Goal: Task Accomplishment & Management: Complete application form

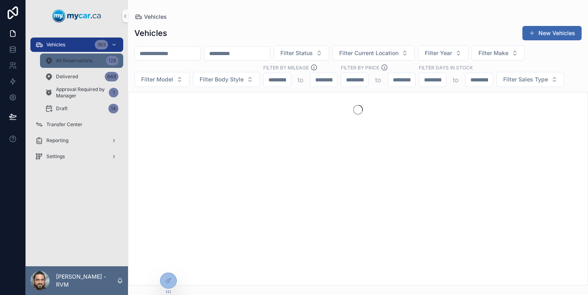
click at [85, 65] on div "All Reservations 128" at bounding box center [82, 60] width 74 height 13
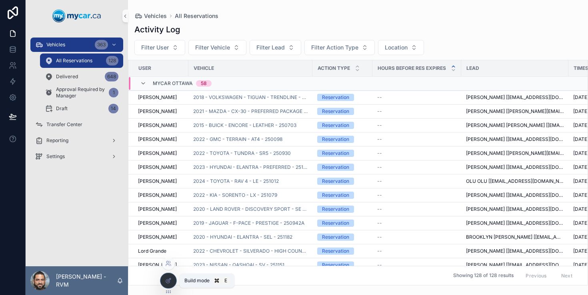
click at [169, 284] on icon at bounding box center [168, 281] width 6 height 6
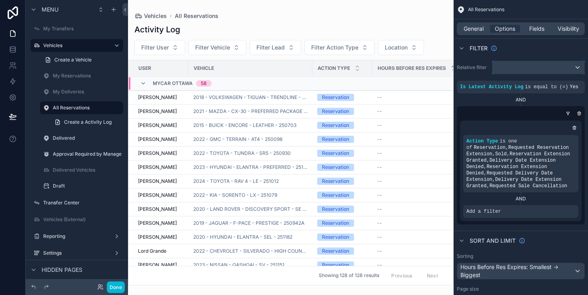
click at [530, 66] on div "scrollable content" at bounding box center [538, 67] width 92 height 13
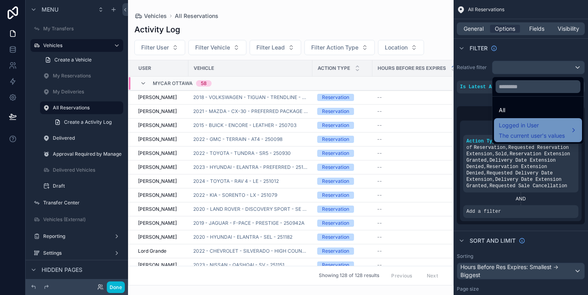
click at [527, 124] on span "Logged in User" at bounding box center [532, 126] width 66 height 10
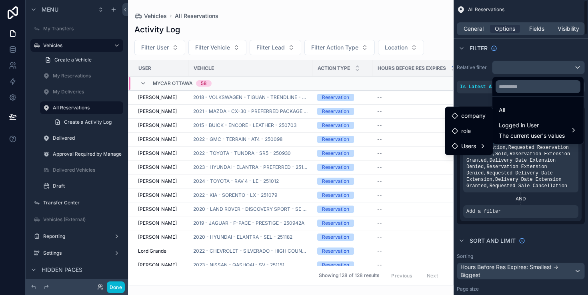
click at [536, 71] on div "scrollable content" at bounding box center [294, 147] width 588 height 295
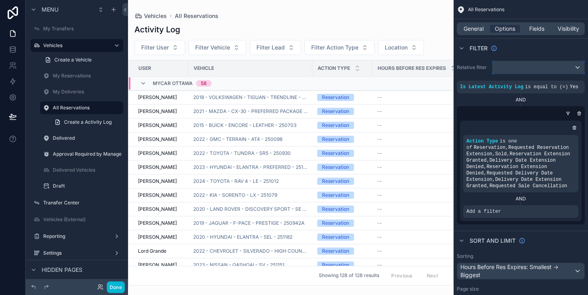
click at [508, 70] on div "scrollable content" at bounding box center [538, 67] width 92 height 13
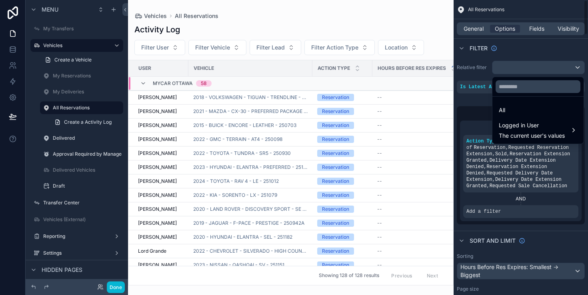
click at [495, 155] on div "scrollable content" at bounding box center [294, 147] width 588 height 295
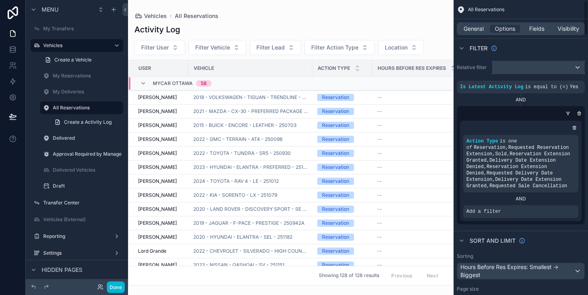
click at [548, 68] on div "scrollable content" at bounding box center [538, 67] width 92 height 13
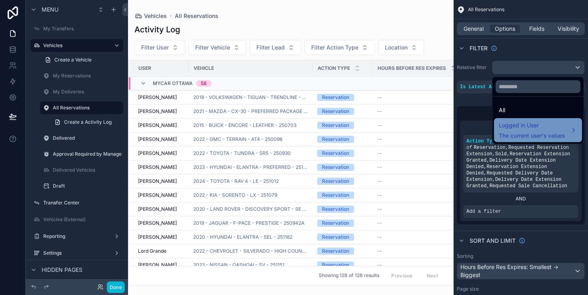
click at [531, 128] on span "Logged in User" at bounding box center [532, 126] width 66 height 10
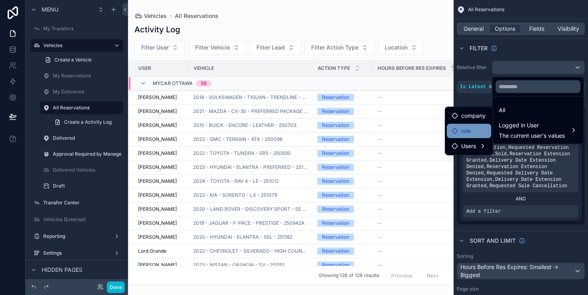
click at [470, 128] on span "role" at bounding box center [466, 131] width 10 height 10
click at [480, 134] on div "role" at bounding box center [468, 131] width 35 height 10
click at [472, 145] on span "Users" at bounding box center [468, 147] width 15 height 10
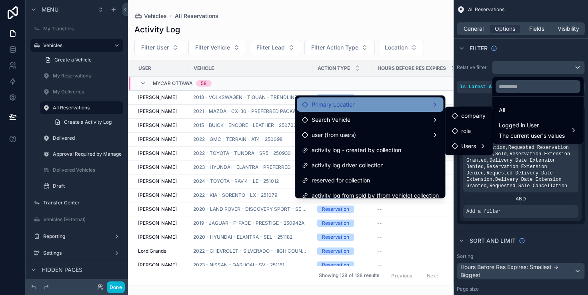
click at [426, 105] on div "Primary Location" at bounding box center [370, 105] width 137 height 10
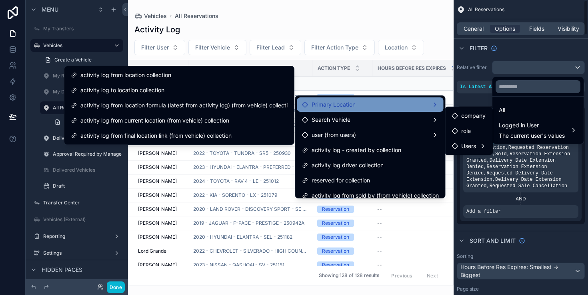
click at [481, 97] on div "scrollable content" at bounding box center [294, 147] width 588 height 295
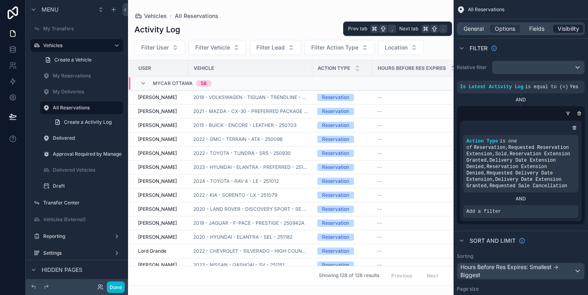
click at [556, 28] on div "Visibility" at bounding box center [568, 29] width 30 height 8
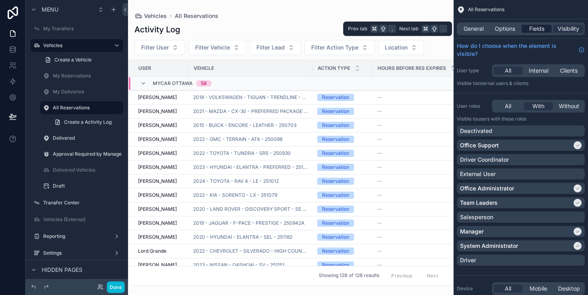
click at [534, 31] on span "Fields" at bounding box center [536, 29] width 15 height 8
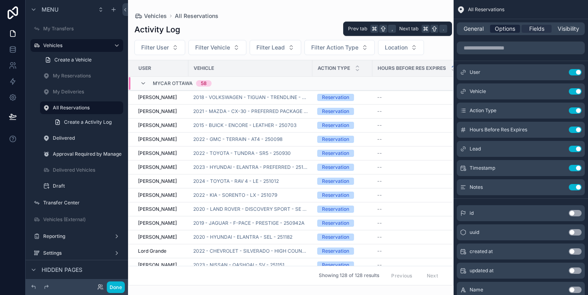
click at [507, 30] on span "Options" at bounding box center [505, 29] width 20 height 8
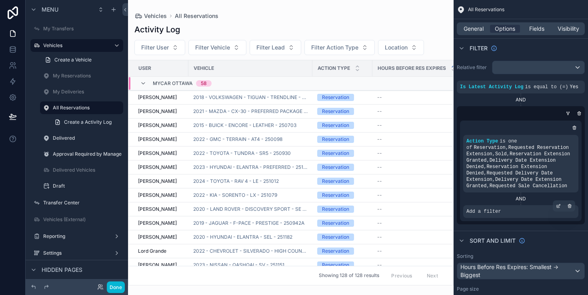
click at [512, 213] on div "Add a filter" at bounding box center [520, 211] width 115 height 13
click at [558, 209] on div "scrollable content" at bounding box center [557, 206] width 11 height 11
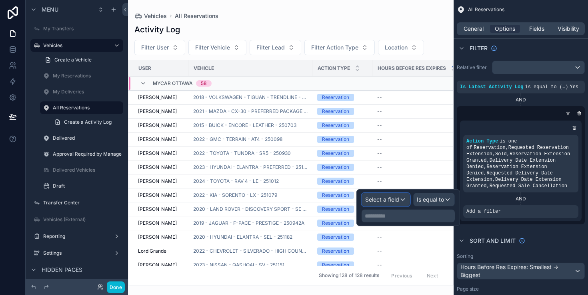
click at [396, 202] on span "Select a field" at bounding box center [382, 199] width 34 height 7
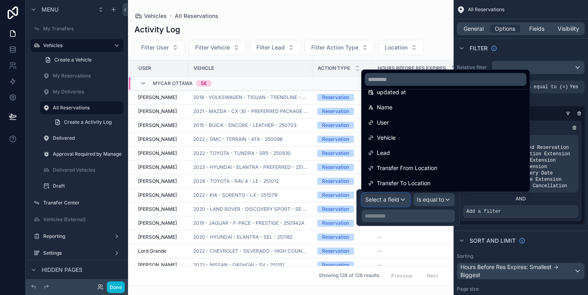
scroll to position [55, 0]
click at [428, 124] on div "User" at bounding box center [445, 125] width 155 height 10
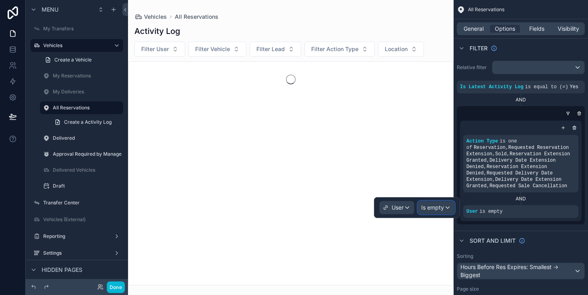
click at [431, 208] on span "Is empty" at bounding box center [432, 208] width 23 height 8
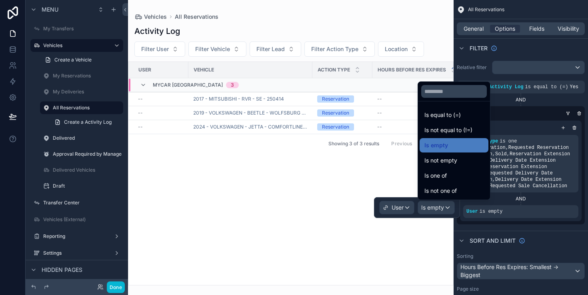
click at [407, 211] on div at bounding box center [417, 207] width 86 height 21
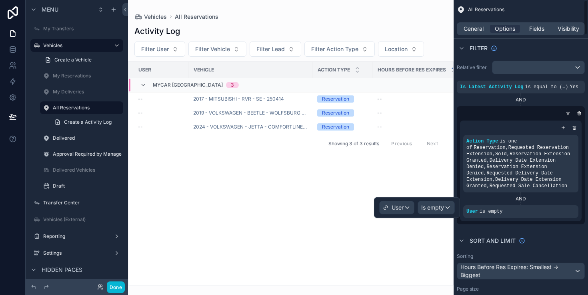
click at [0, 0] on icon "scrollable content" at bounding box center [0, 0] width 0 height 0
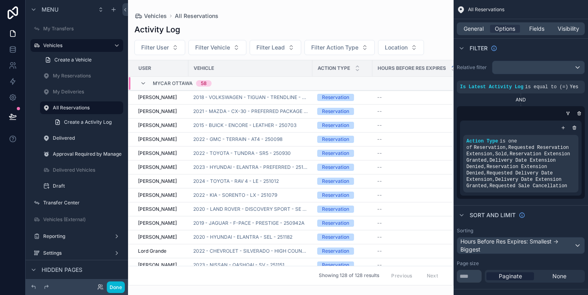
drag, startPoint x: 544, startPoint y: 137, endPoint x: 539, endPoint y: 102, distance: 35.1
click at [539, 102] on div "Is Latest Activity Log is equal to (=) Yes AND Action Type is one of Reservatio…" at bounding box center [521, 140] width 128 height 118
click at [489, 145] on span "Reservation , Requested Reservation Extension , Sold , Reservation Extension Gr…" at bounding box center [518, 167] width 104 height 44
drag, startPoint x: 512, startPoint y: 146, endPoint x: 523, endPoint y: 103, distance: 44.1
click at [523, 103] on div "Is Latest Activity Log is equal to (=) Yes AND Action Type is one of Reservatio…" at bounding box center [521, 140] width 128 height 118
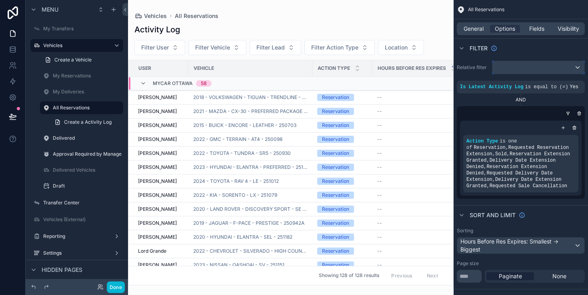
click at [569, 69] on div "scrollable content" at bounding box center [538, 67] width 92 height 13
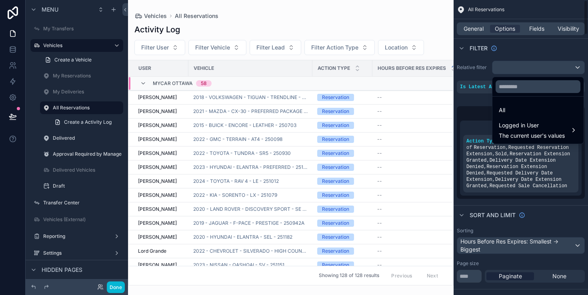
click at [474, 113] on div "scrollable content" at bounding box center [294, 147] width 588 height 295
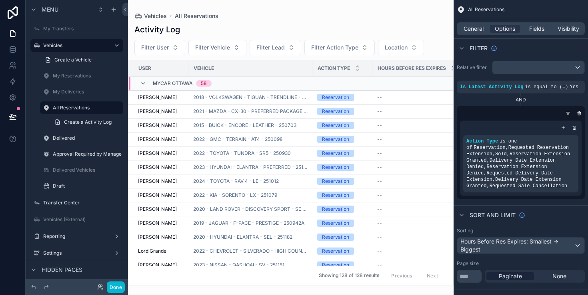
drag, startPoint x: 532, startPoint y: 142, endPoint x: 540, endPoint y: 114, distance: 29.0
click at [540, 114] on div "Action Type is one of Reservation , Requested Reservation Extension , Sold , Re…" at bounding box center [521, 152] width 128 height 93
click at [118, 109] on icon "scrollable content" at bounding box center [117, 108] width 6 height 6
click at [140, 116] on div "Clone" at bounding box center [145, 117] width 24 height 8
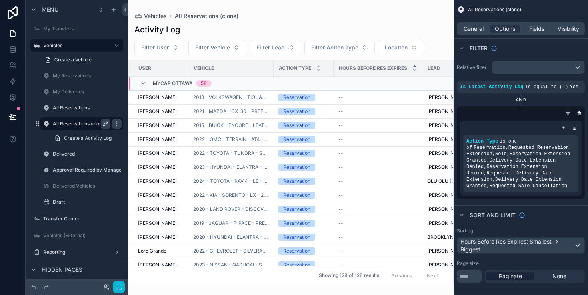
click at [106, 127] on icon "scrollable content" at bounding box center [105, 124] width 6 height 6
click at [87, 126] on input "**********" at bounding box center [75, 124] width 45 height 10
drag, startPoint x: 87, startPoint y: 126, endPoint x: 104, endPoint y: 126, distance: 17.6
click at [104, 126] on div "**********" at bounding box center [87, 124] width 69 height 10
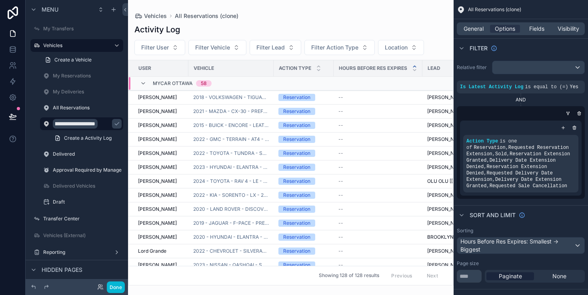
click at [82, 125] on input "**********" at bounding box center [75, 124] width 45 height 10
type input "**********"
click at [115, 125] on icon "scrollable content" at bounding box center [117, 124] width 4 height 3
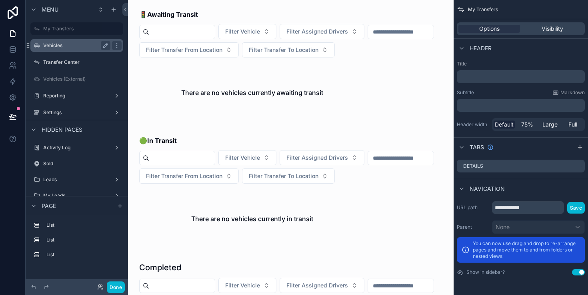
click at [91, 48] on label "Vehicles" at bounding box center [75, 45] width 64 height 6
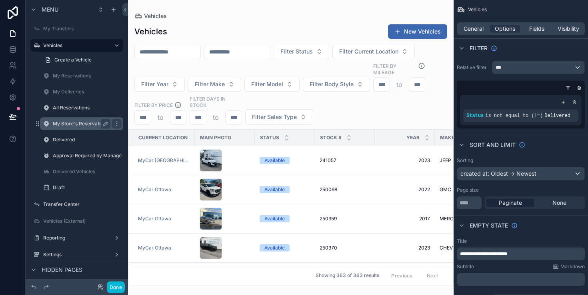
click at [90, 122] on label "My Store's Reservation" at bounding box center [80, 124] width 54 height 6
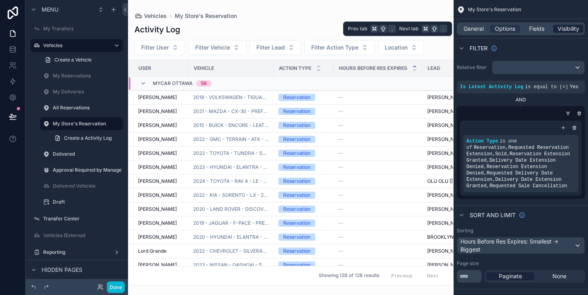
click at [563, 30] on span "Visibility" at bounding box center [568, 29] width 22 height 8
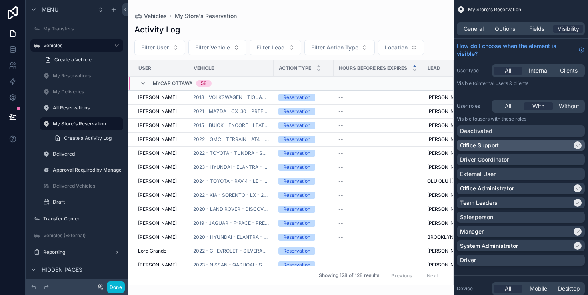
click at [517, 145] on div "Office Support" at bounding box center [516, 146] width 112 height 8
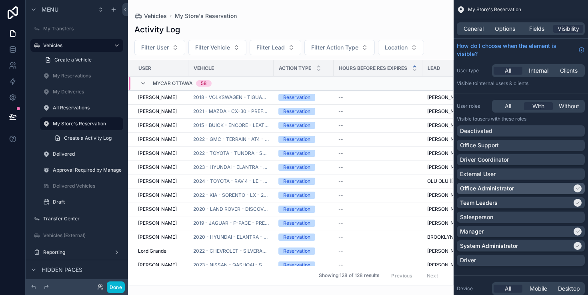
click at [508, 187] on p "Office Administrator" at bounding box center [487, 189] width 54 height 8
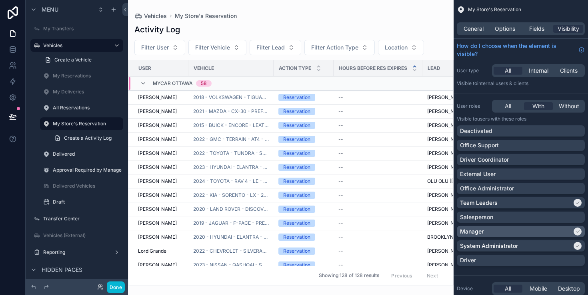
click at [511, 231] on div "Manager" at bounding box center [516, 232] width 112 height 8
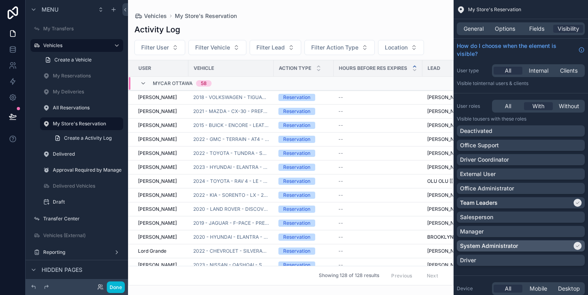
click at [509, 244] on p "System Administrator" at bounding box center [489, 246] width 58 height 8
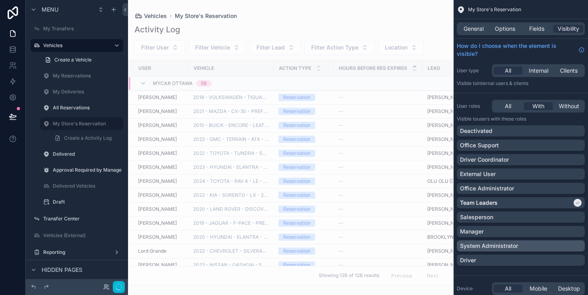
click at [509, 244] on p "System Administrator" at bounding box center [489, 246] width 58 height 8
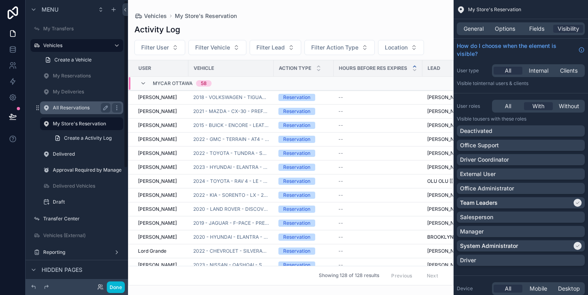
click at [81, 112] on div "All Reservations" at bounding box center [82, 108] width 58 height 10
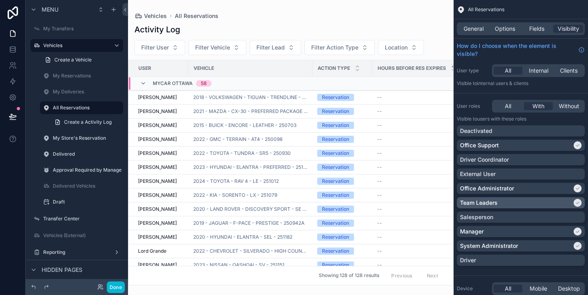
click at [511, 204] on div "Team Leaders" at bounding box center [516, 203] width 112 height 8
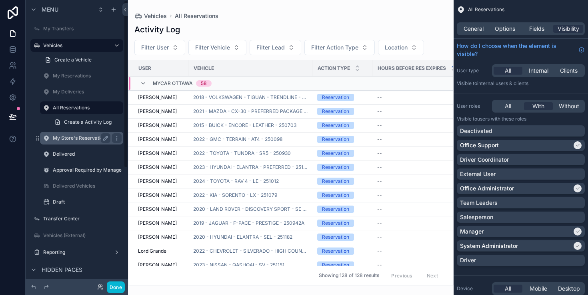
click at [78, 136] on label "My Store's Reservation" at bounding box center [80, 138] width 54 height 6
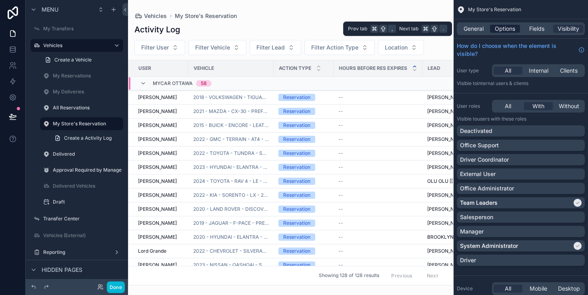
click at [513, 29] on span "Options" at bounding box center [505, 29] width 20 height 8
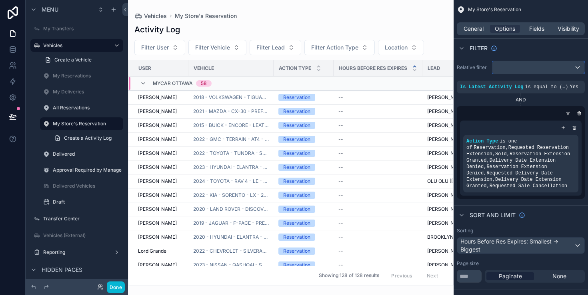
click at [526, 70] on div "scrollable content" at bounding box center [538, 67] width 92 height 13
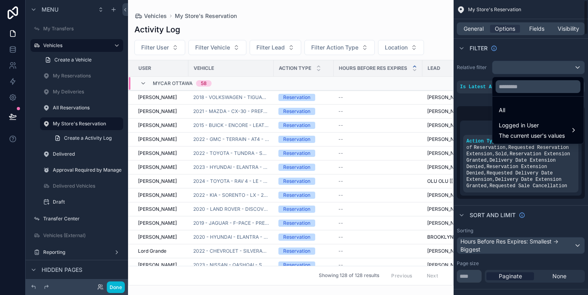
click at [526, 70] on div "scrollable content" at bounding box center [294, 147] width 588 height 295
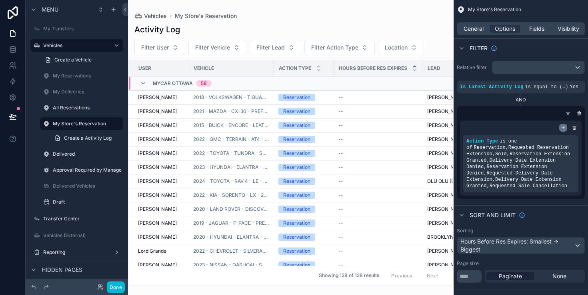
click at [563, 129] on icon "scrollable content" at bounding box center [562, 128] width 5 height 5
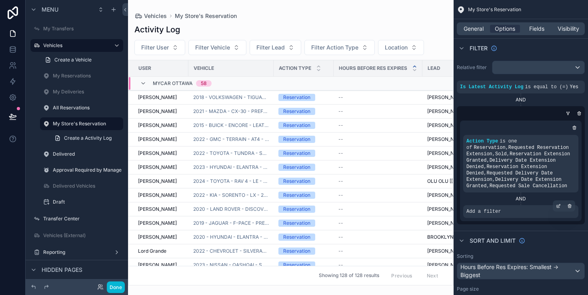
click at [547, 213] on div "Add a filter" at bounding box center [520, 211] width 115 height 13
click at [556, 208] on icon "scrollable content" at bounding box center [558, 206] width 5 height 5
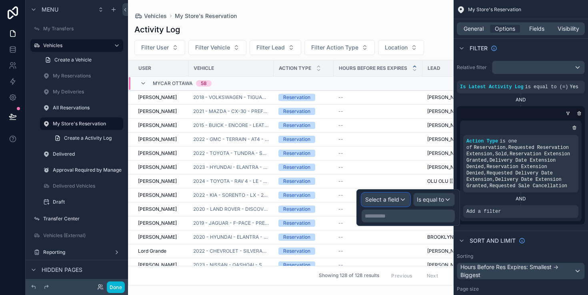
click at [398, 205] on div "Select a field" at bounding box center [386, 199] width 48 height 13
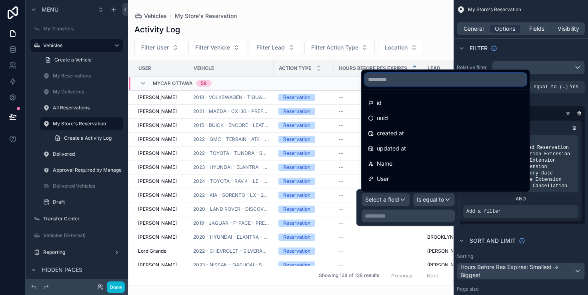
click at [447, 77] on input "text" at bounding box center [446, 79] width 162 height 13
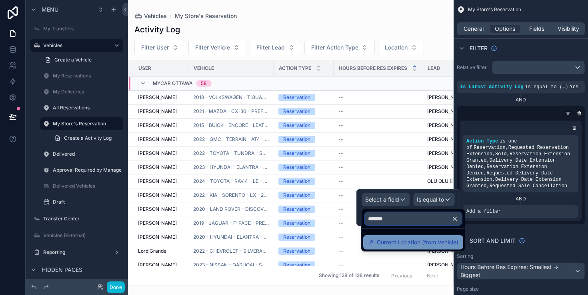
type input "*******"
click at [415, 241] on span "Current Location (from Vehicle)" at bounding box center [418, 243] width 82 height 10
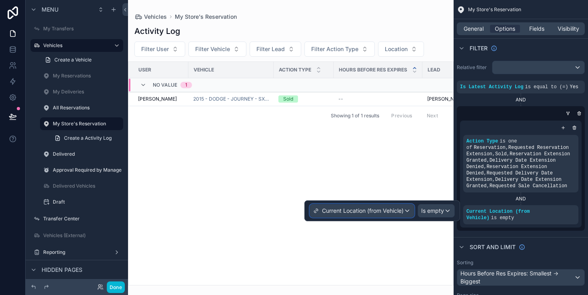
click at [403, 210] on span "Current Location (from Vehicle)" at bounding box center [363, 211] width 82 height 8
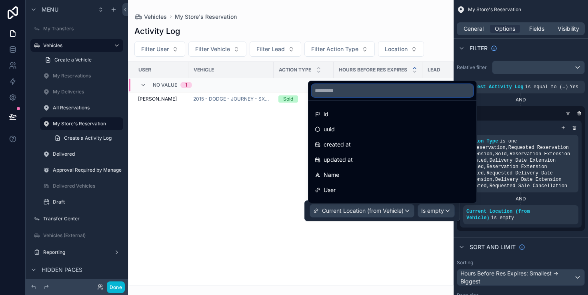
click at [395, 92] on input "text" at bounding box center [392, 90] width 162 height 13
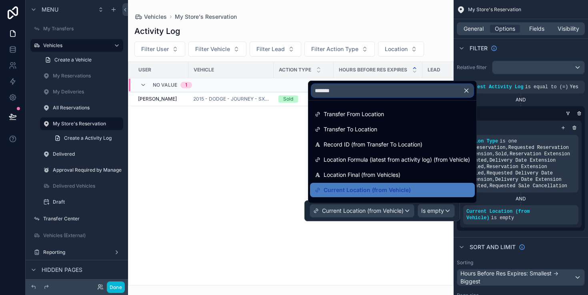
type input "********"
click at [476, 33] on div "General Options Fields Visibility" at bounding box center [521, 28] width 128 height 13
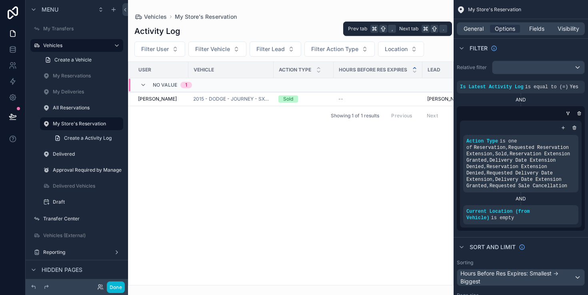
click at [476, 33] on div "General Options Fields Visibility" at bounding box center [521, 28] width 128 height 13
click at [478, 30] on span "General" at bounding box center [473, 29] width 20 height 8
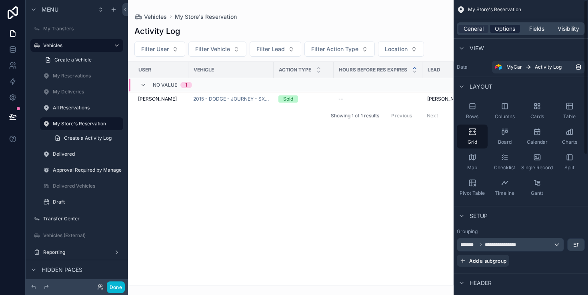
click at [501, 30] on span "Options" at bounding box center [505, 29] width 20 height 8
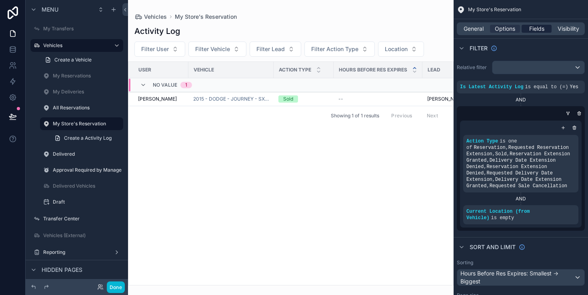
click at [534, 29] on span "Fields" at bounding box center [536, 29] width 15 height 8
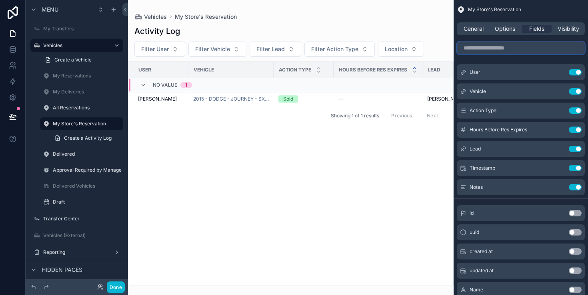
click at [525, 50] on input "scrollable content" at bounding box center [521, 48] width 128 height 13
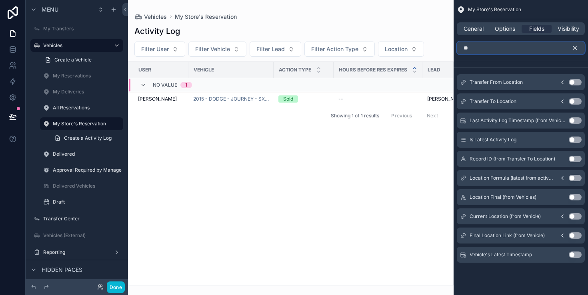
type input "*"
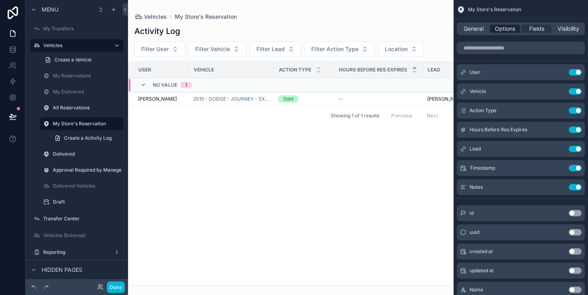
click at [508, 29] on span "Options" at bounding box center [505, 29] width 20 height 8
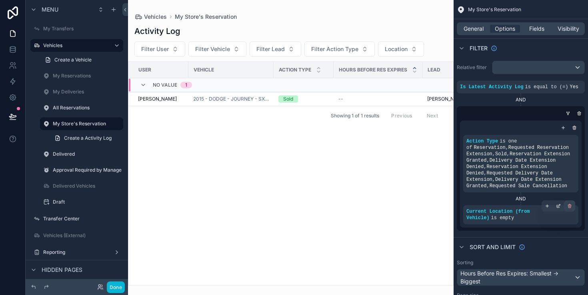
click at [567, 208] on icon "scrollable content" at bounding box center [569, 206] width 5 height 5
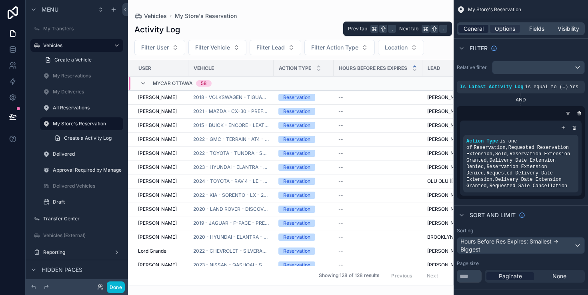
click at [475, 32] on span "General" at bounding box center [473, 29] width 20 height 8
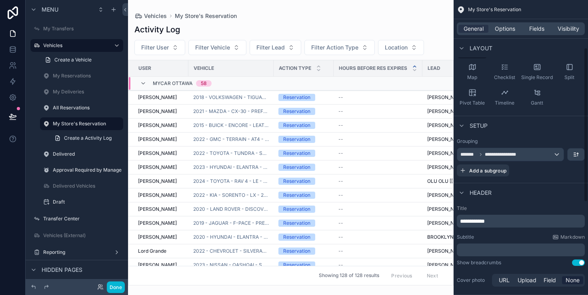
scroll to position [91, 0]
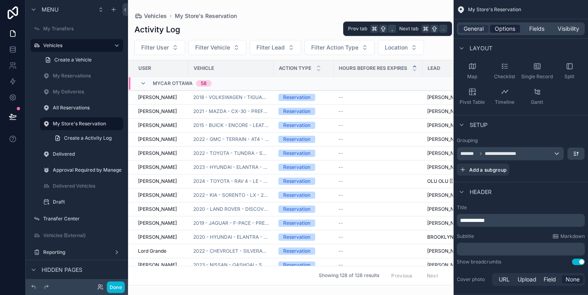
click at [507, 26] on span "Options" at bounding box center [505, 29] width 20 height 8
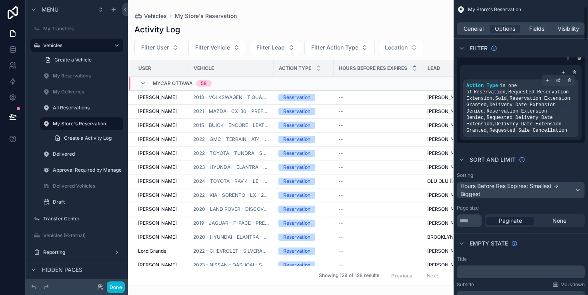
scroll to position [56, 0]
click at [546, 80] on icon "scrollable content" at bounding box center [547, 80] width 3 height 0
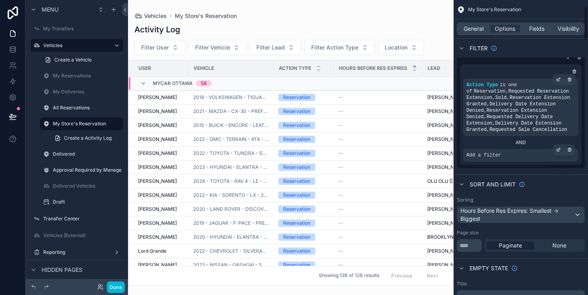
click at [504, 157] on div "Add a filter" at bounding box center [520, 155] width 115 height 13
click at [557, 151] on icon "scrollable content" at bounding box center [557, 150] width 3 height 3
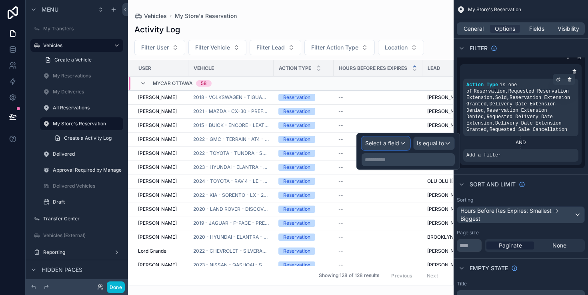
click at [393, 145] on span "Select a field" at bounding box center [382, 143] width 34 height 7
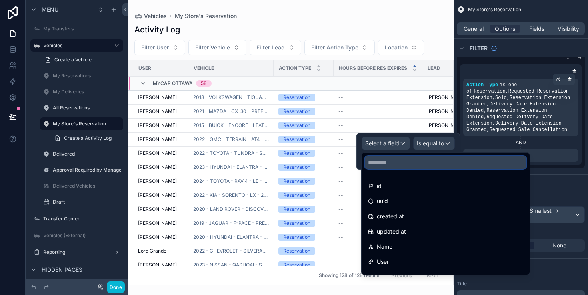
click at [409, 169] on input "text" at bounding box center [446, 162] width 162 height 13
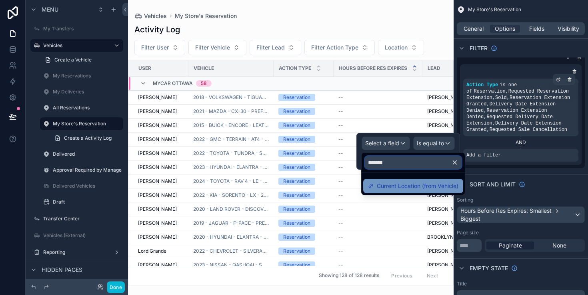
type input "*******"
click at [399, 188] on span "Current Location (from Vehicle)" at bounding box center [418, 186] width 82 height 10
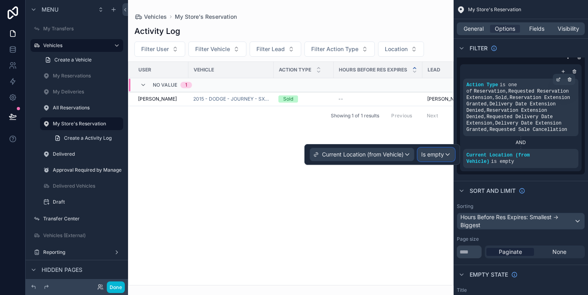
click at [437, 156] on span "Is empty" at bounding box center [432, 155] width 23 height 8
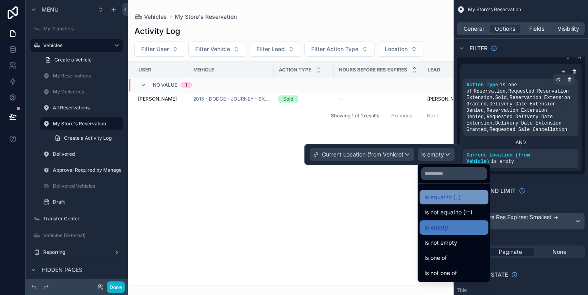
click at [476, 200] on div "Is equal to (=)" at bounding box center [453, 198] width 59 height 10
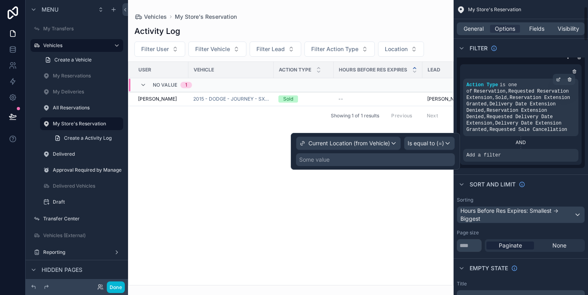
click at [434, 162] on div "Some value" at bounding box center [375, 160] width 159 height 13
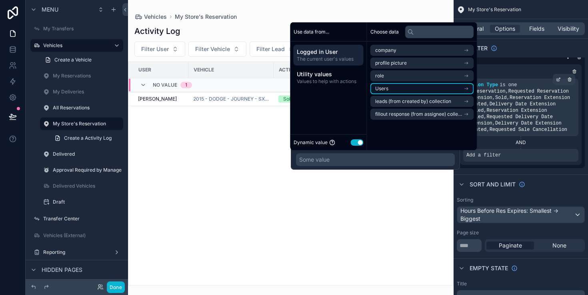
click at [407, 86] on li "Users" at bounding box center [422, 88] width 104 height 11
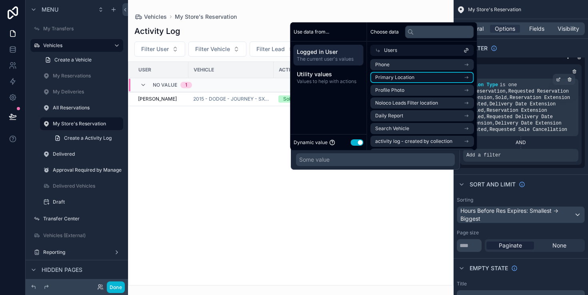
click at [409, 76] on span "Primary Location" at bounding box center [394, 77] width 39 height 6
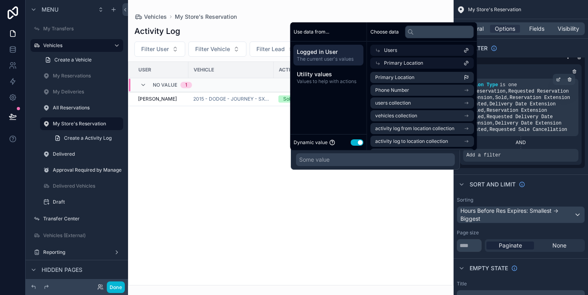
click at [432, 63] on div "Primary Location" at bounding box center [422, 63] width 104 height 11
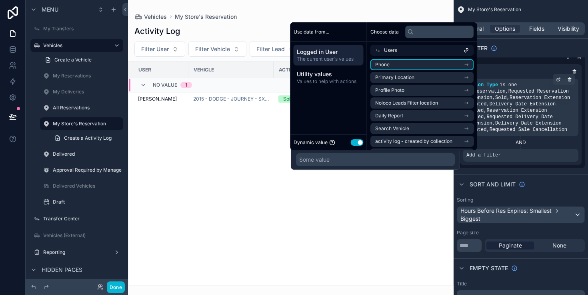
click at [432, 63] on li "Phone" at bounding box center [422, 64] width 104 height 11
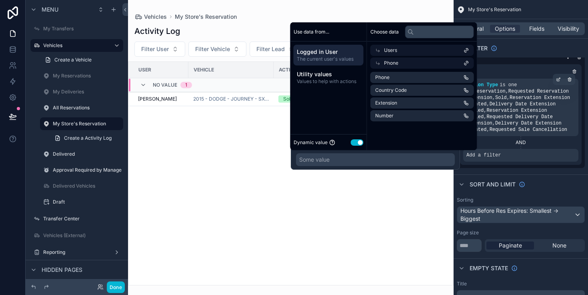
click at [339, 56] on span "The current user's values" at bounding box center [329, 59] width 64 height 6
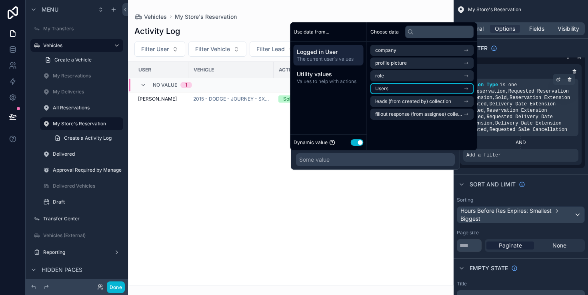
click at [395, 87] on li "Users" at bounding box center [422, 88] width 104 height 11
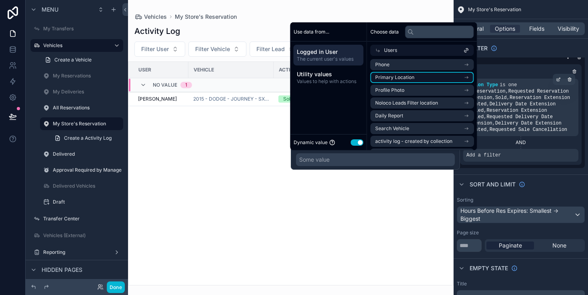
click at [425, 81] on li "Primary Location" at bounding box center [422, 77] width 104 height 11
click at [458, 82] on li "Primary Location" at bounding box center [422, 77] width 104 height 11
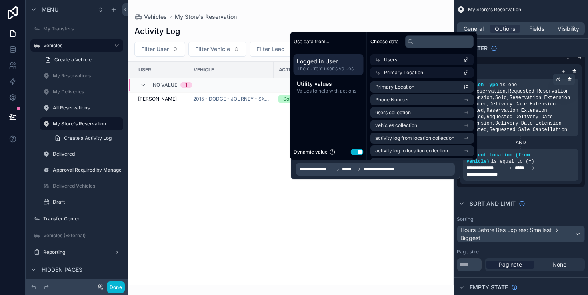
click at [380, 169] on span "**********" at bounding box center [382, 169] width 38 height 6
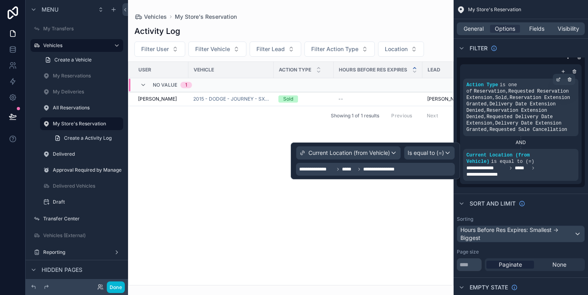
click at [403, 170] on div "**********" at bounding box center [375, 169] width 159 height 13
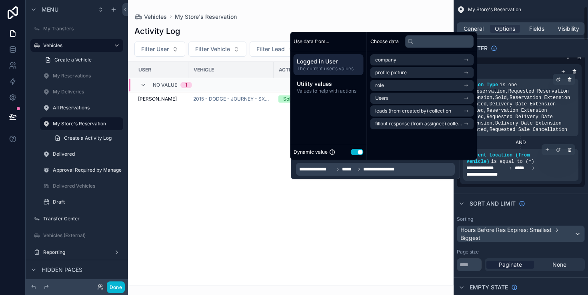
click at [534, 154] on div "**********" at bounding box center [520, 165] width 109 height 26
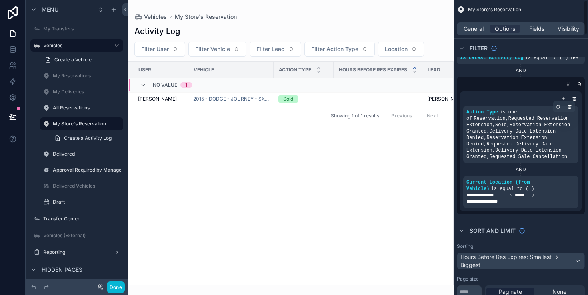
scroll to position [0, 0]
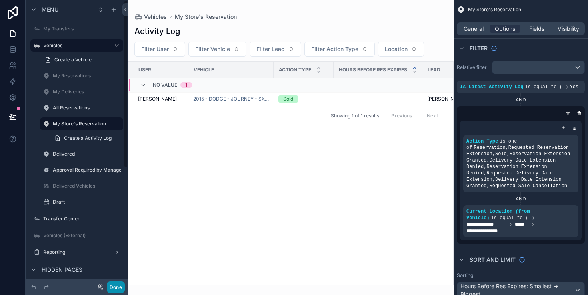
click at [117, 287] on button "Done" at bounding box center [116, 288] width 18 height 12
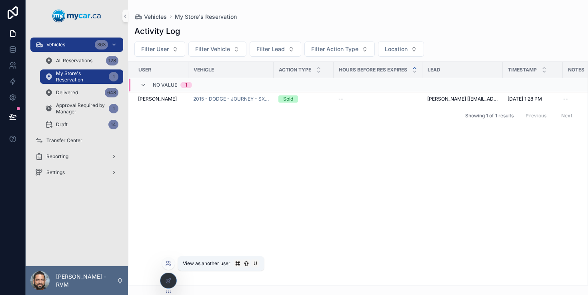
click at [170, 262] on icon at bounding box center [170, 262] width 1 height 2
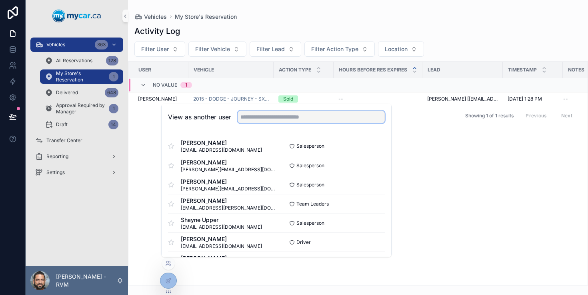
click at [263, 111] on input "text" at bounding box center [310, 117] width 147 height 13
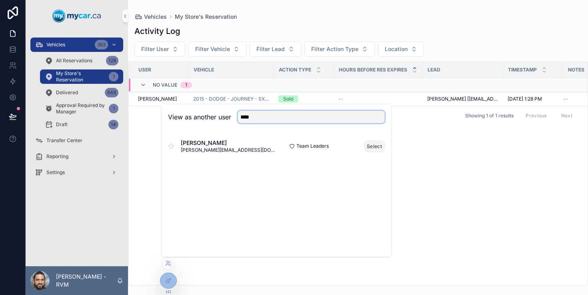
type input "****"
click at [373, 150] on button "Select" at bounding box center [374, 147] width 21 height 12
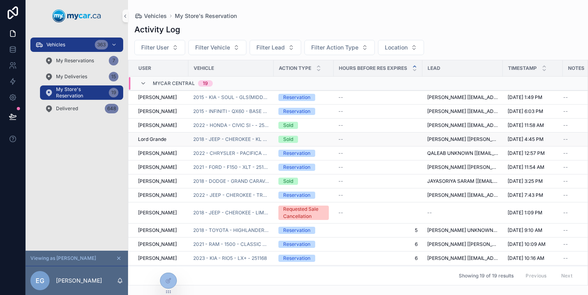
scroll to position [97, 0]
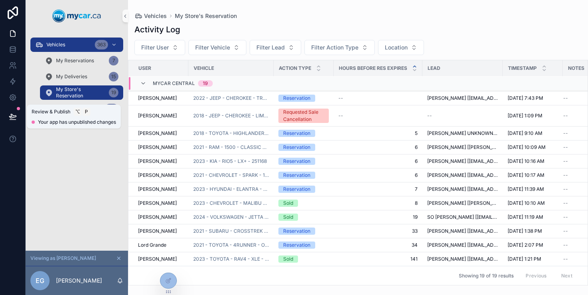
click at [16, 118] on icon at bounding box center [13, 117] width 8 height 8
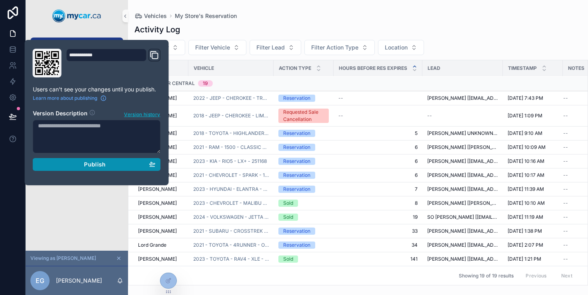
click at [82, 161] on div "Publish" at bounding box center [97, 164] width 118 height 7
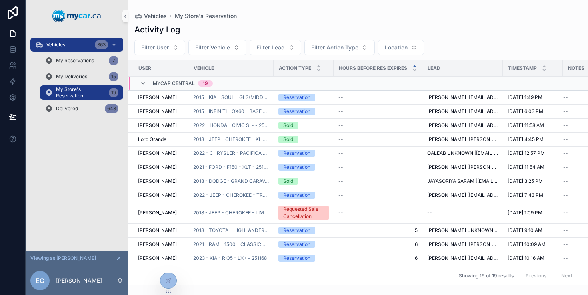
click at [84, 205] on div "Vehicles 363 My Reservations 7 My Deliveries 15 My Store's Reservation 19 Deliv…" at bounding box center [77, 141] width 102 height 219
click at [78, 62] on span "My Reservations" at bounding box center [75, 61] width 38 height 6
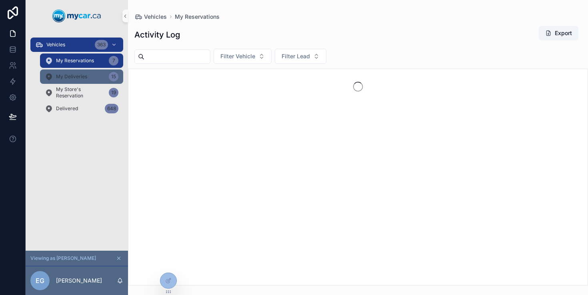
click at [82, 74] on span "My Deliveries" at bounding box center [71, 77] width 31 height 6
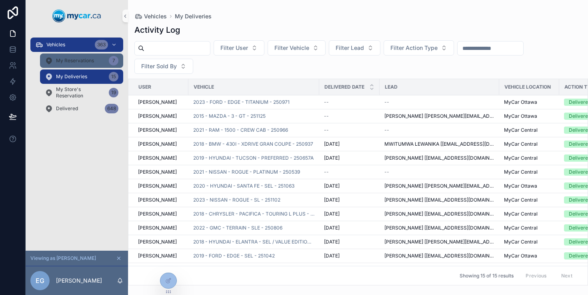
click at [92, 66] on div "My Reservations 7" at bounding box center [82, 60] width 74 height 13
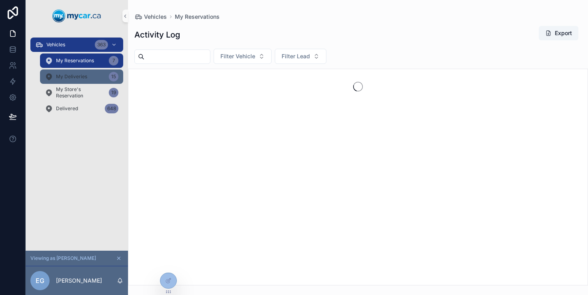
click at [92, 83] on link "My Deliveries 15" at bounding box center [81, 77] width 83 height 14
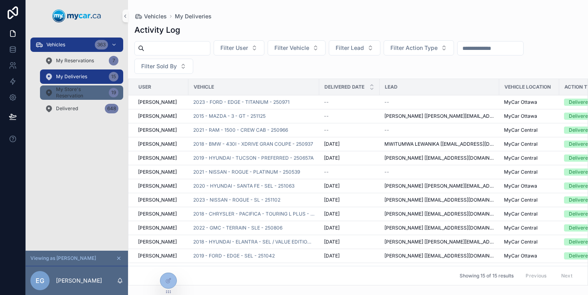
click at [92, 97] on span "My Store's Reservation" at bounding box center [81, 92] width 50 height 13
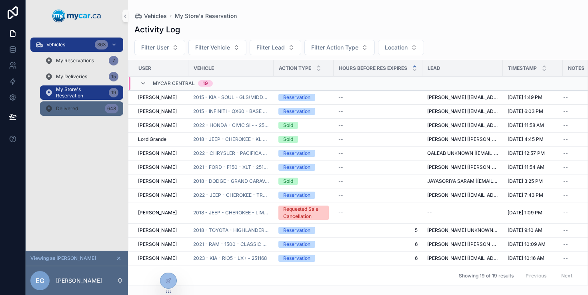
click at [93, 108] on div "Delivered 648" at bounding box center [82, 108] width 74 height 13
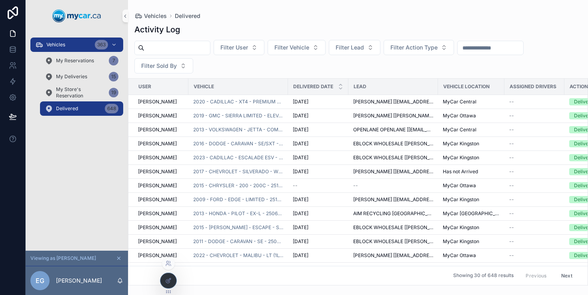
click at [170, 276] on div at bounding box center [168, 280] width 16 height 15
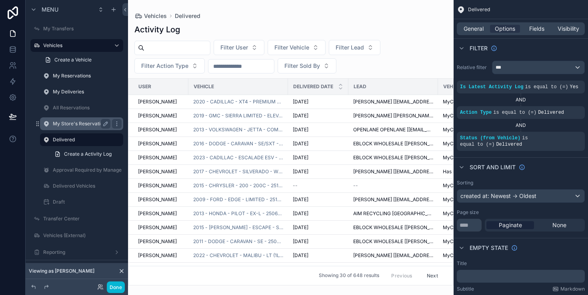
click at [86, 126] on label "My Store's Reservation" at bounding box center [80, 124] width 54 height 6
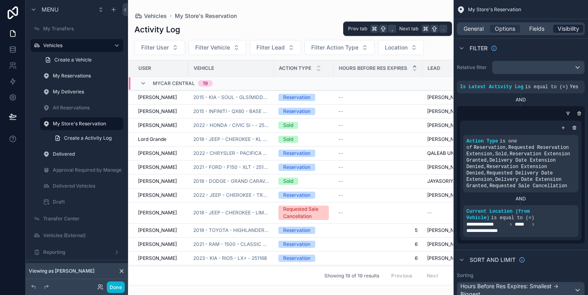
click at [561, 30] on span "Visibility" at bounding box center [568, 29] width 22 height 8
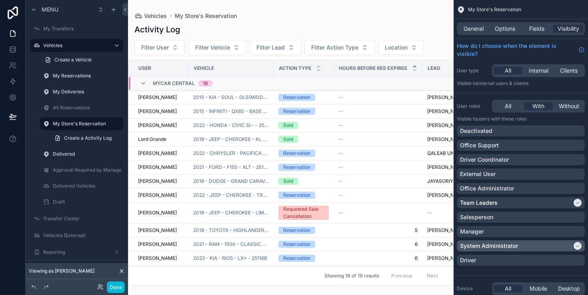
click at [504, 247] on p "System Administrator" at bounding box center [489, 246] width 58 height 8
click at [121, 271] on icon at bounding box center [121, 271] width 3 height 3
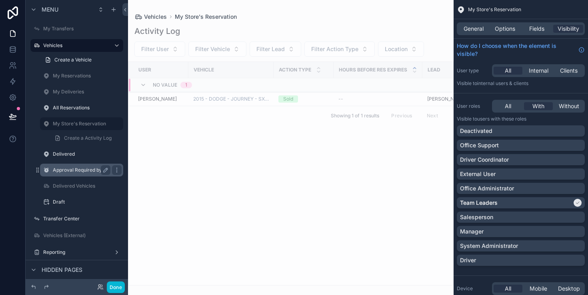
click at [70, 170] on label "Approval Required by Manager" at bounding box center [88, 170] width 71 height 6
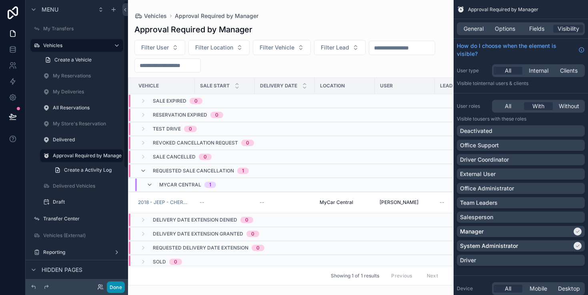
click at [110, 289] on button "Done" at bounding box center [116, 288] width 18 height 12
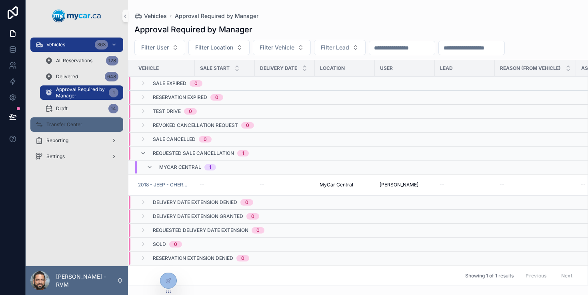
click at [85, 125] on div "Transfer Center" at bounding box center [76, 124] width 83 height 13
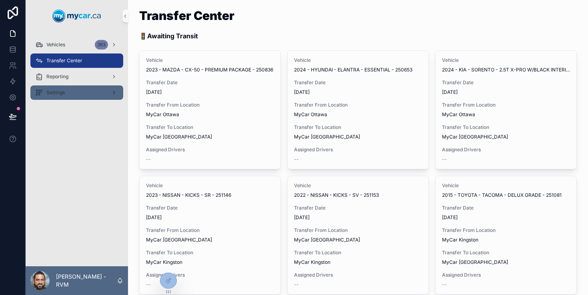
click at [63, 91] on span "Settings" at bounding box center [55, 93] width 18 height 6
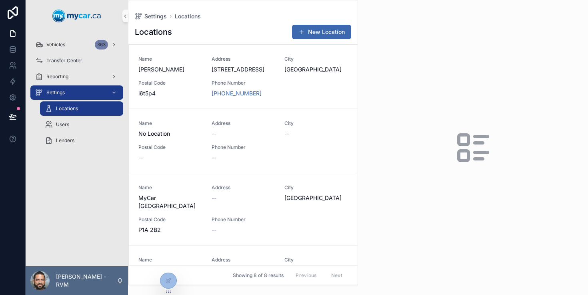
click at [78, 211] on div "Vehicles 363 Transfer Center Reporting Settings Locations Users Lenders" at bounding box center [77, 149] width 102 height 235
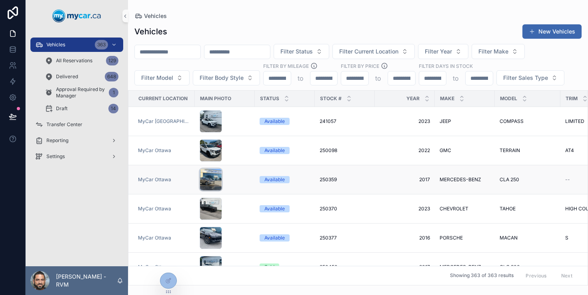
click at [211, 185] on div "scrollable content" at bounding box center [210, 180] width 22 height 22
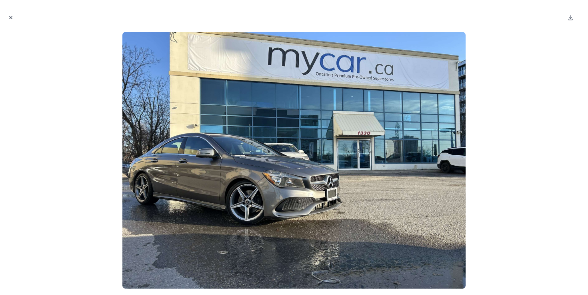
click at [10, 18] on icon "Close modal" at bounding box center [11, 17] width 3 height 3
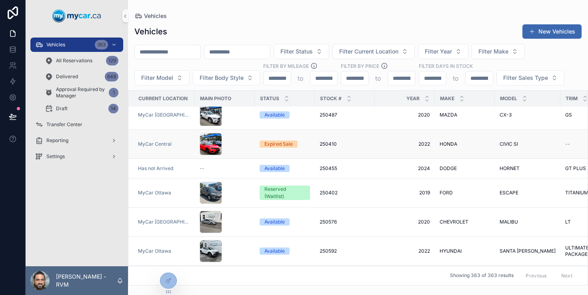
scroll to position [475, 0]
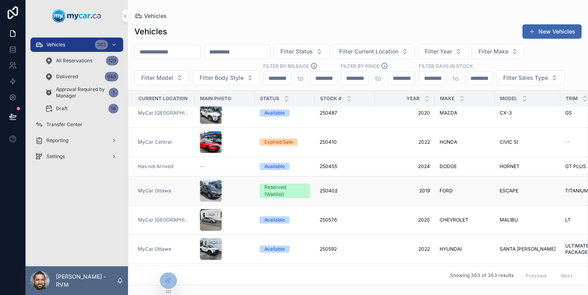
click at [177, 188] on div "MyCar Ottawa" at bounding box center [164, 191] width 52 height 6
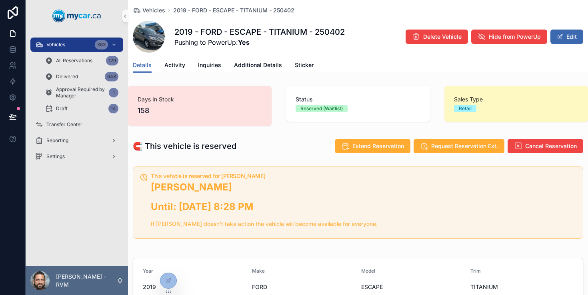
scroll to position [62, 0]
click at [176, 68] on span "Activity" at bounding box center [174, 65] width 21 height 8
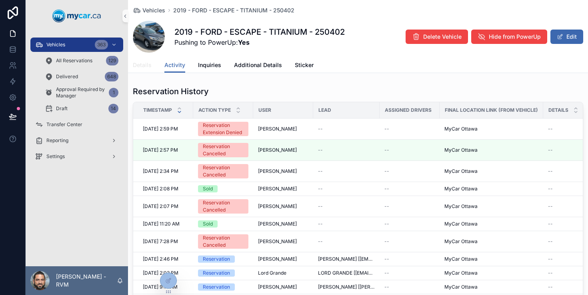
click at [144, 69] on link "Details" at bounding box center [142, 66] width 19 height 16
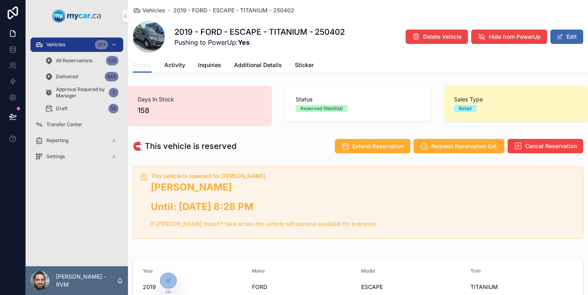
scroll to position [62, 0]
click at [300, 98] on span "Status" at bounding box center [357, 100] width 124 height 8
drag, startPoint x: 300, startPoint y: 98, endPoint x: 331, endPoint y: 106, distance: 31.4
click at [331, 106] on div "Status Reserved (Waitlist)" at bounding box center [357, 104] width 124 height 17
click at [331, 106] on div "Reserved (Waitlist)" at bounding box center [321, 108] width 42 height 7
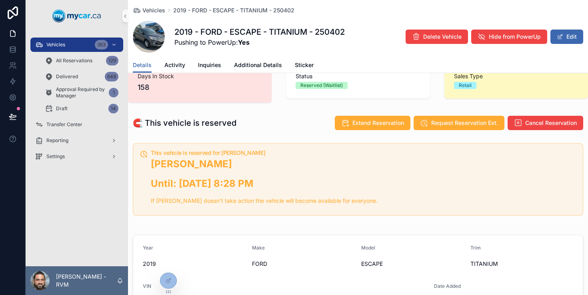
scroll to position [23, 0]
click at [172, 156] on h5 "This vehicle is reserved for Michael Rowcliffe" at bounding box center [363, 154] width 425 height 6
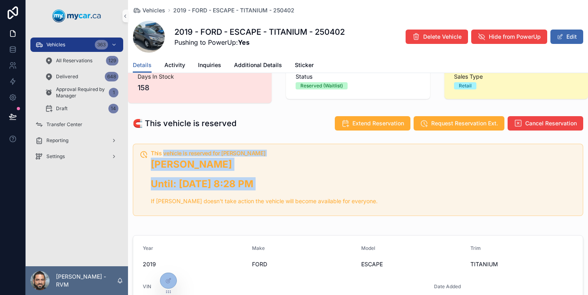
drag, startPoint x: 172, startPoint y: 156, endPoint x: 267, endPoint y: 180, distance: 97.8
click at [267, 180] on div "This vehicle is reserved for Michael Rowcliffe Michael Rowcliffe Until: 7/30/20…" at bounding box center [363, 181] width 425 height 60
click at [267, 180] on h2 "Until: 7/30/2025 8:28 PM" at bounding box center [363, 183] width 425 height 13
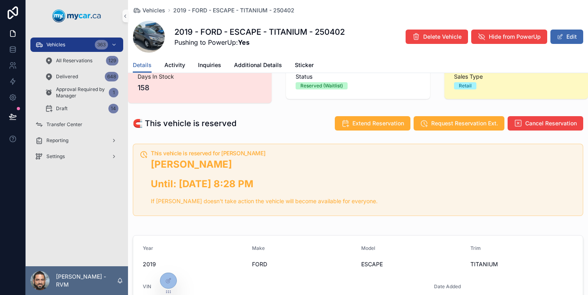
click at [167, 202] on p "If Michael Rowcliffe doesn't take action the vehicle will become available for …" at bounding box center [363, 201] width 425 height 9
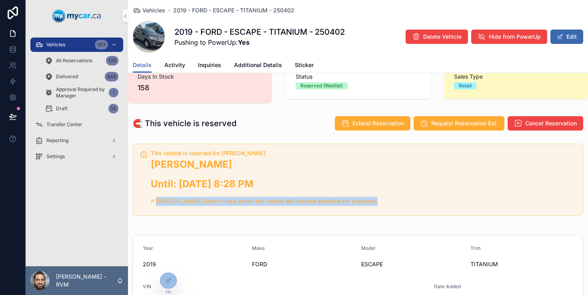
drag, startPoint x: 167, startPoint y: 202, endPoint x: 267, endPoint y: 210, distance: 100.3
click at [266, 210] on div "This vehicle is reserved for Michael Rowcliffe Michael Rowcliffe Until: 7/30/20…" at bounding box center [363, 181] width 425 height 60
click at [267, 210] on div "This vehicle is reserved for Michael Rowcliffe Michael Rowcliffe Until: 7/30/20…" at bounding box center [363, 181] width 425 height 60
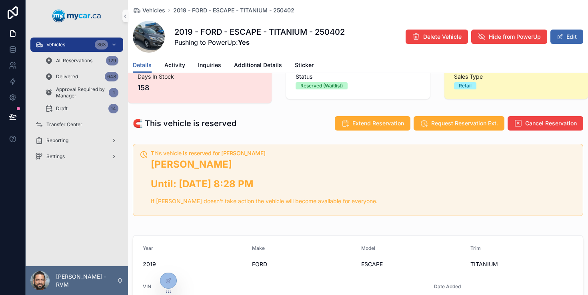
click at [276, 205] on p "If Michael Rowcliffe doesn't take action the vehicle will become available for …" at bounding box center [363, 201] width 425 height 9
drag, startPoint x: 276, startPoint y: 205, endPoint x: 321, endPoint y: 205, distance: 44.8
click at [320, 205] on p "If Michael Rowcliffe doesn't take action the vehicle will become available for …" at bounding box center [363, 201] width 425 height 9
click at [321, 205] on p "If Michael Rowcliffe doesn't take action the vehicle will become available for …" at bounding box center [363, 201] width 425 height 9
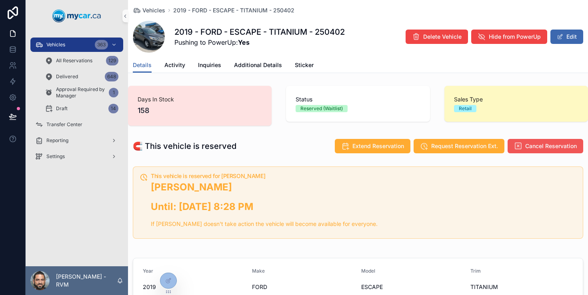
click at [540, 144] on span "Cancel Reservation" at bounding box center [551, 146] width 52 height 8
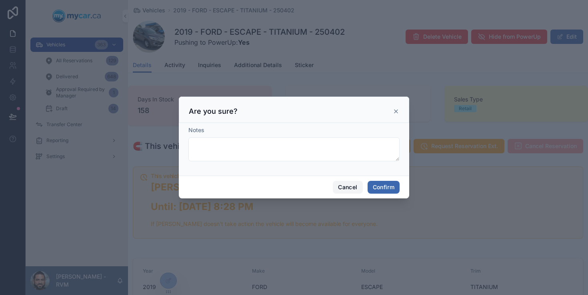
click at [350, 190] on button "Cancel" at bounding box center [348, 187] width 30 height 13
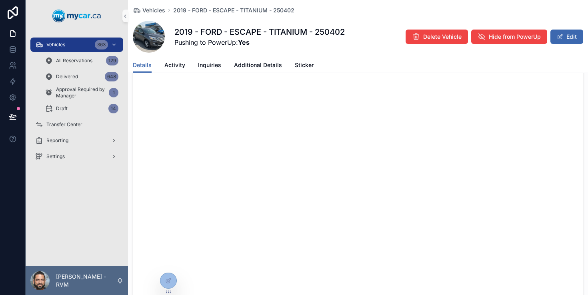
scroll to position [296, 0]
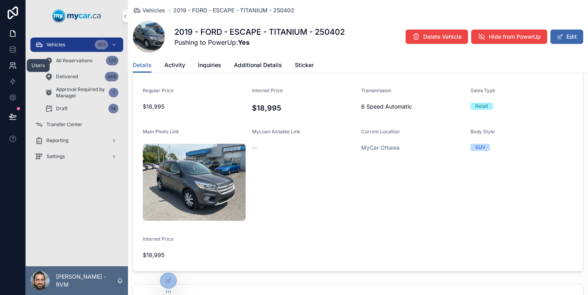
click at [14, 64] on icon at bounding box center [13, 66] width 8 height 8
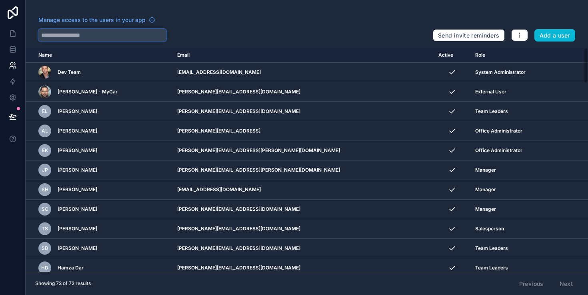
click at [92, 37] on input "text" at bounding box center [102, 35] width 128 height 13
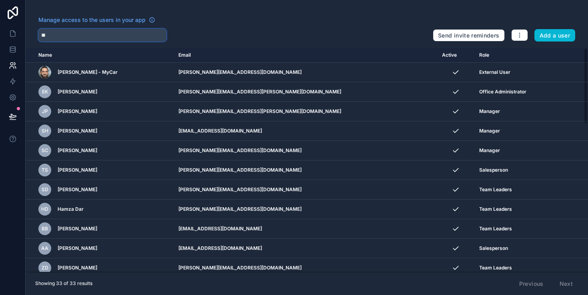
type input "*"
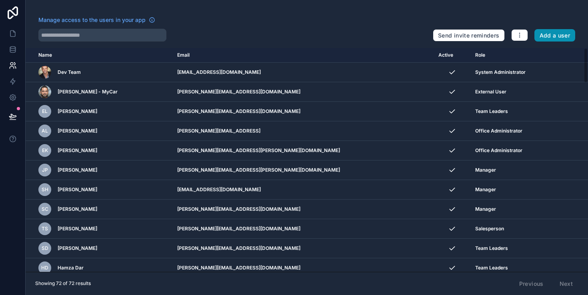
click at [551, 35] on button "Add a user" at bounding box center [554, 35] width 41 height 13
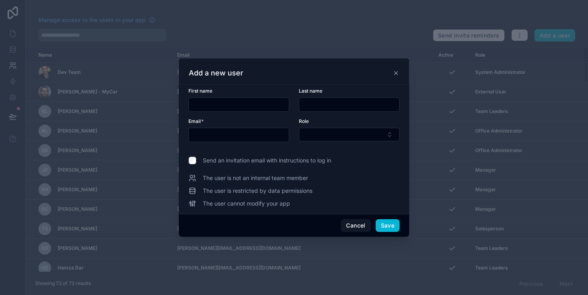
click at [254, 99] on div at bounding box center [238, 105] width 101 height 14
click at [253, 107] on input "text" at bounding box center [239, 104] width 100 height 11
paste input "**********"
click at [227, 106] on input "**********" at bounding box center [239, 104] width 100 height 11
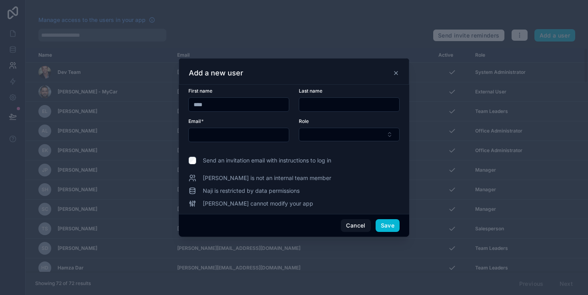
type input "****"
paste input "*******"
type input "*******"
paste input "**********"
type input "**********"
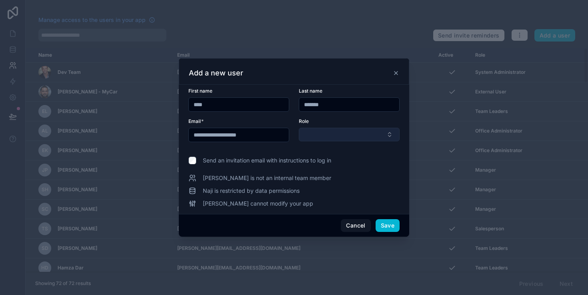
click at [341, 130] on button "Select Button" at bounding box center [349, 135] width 101 height 14
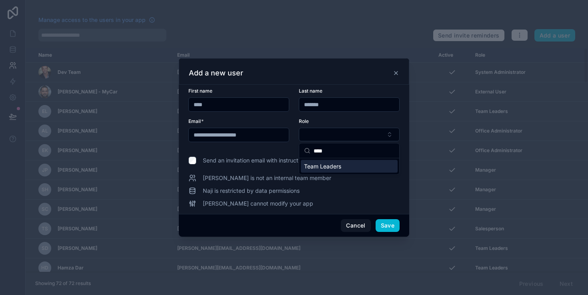
type input "****"
click at [339, 164] on span "Team Leaders" at bounding box center [322, 167] width 37 height 8
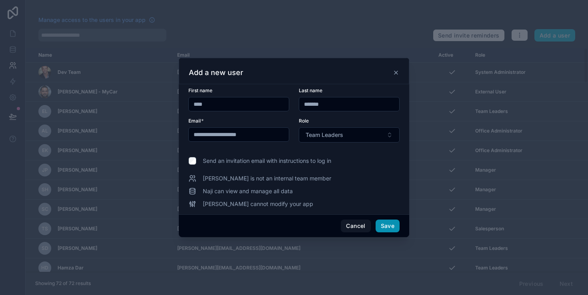
click at [389, 225] on button "Save" at bounding box center [387, 226] width 24 height 13
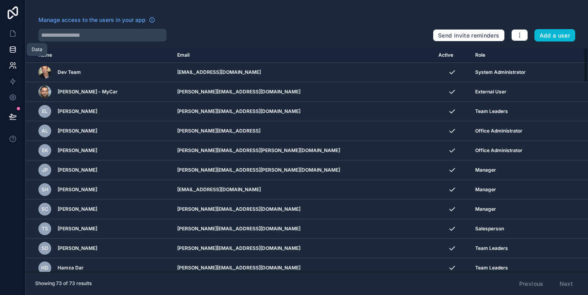
click at [15, 53] on icon at bounding box center [13, 50] width 8 height 8
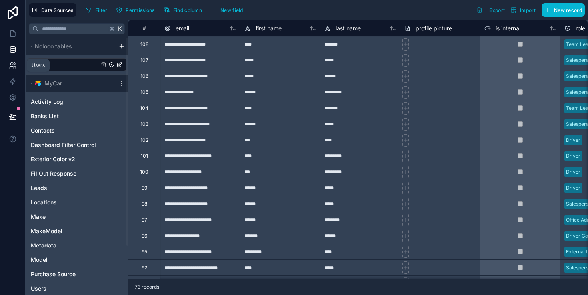
click at [10, 64] on icon at bounding box center [11, 64] width 3 height 3
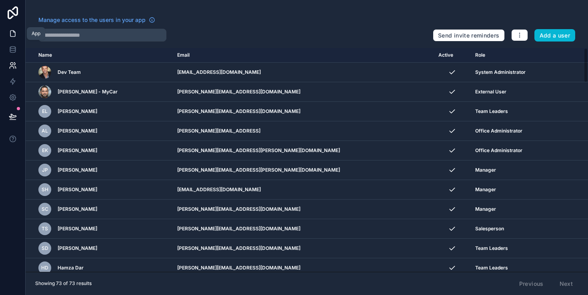
click at [14, 38] on link at bounding box center [12, 34] width 25 height 16
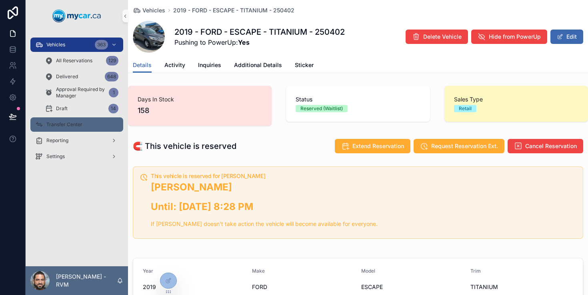
scroll to position [62, 0]
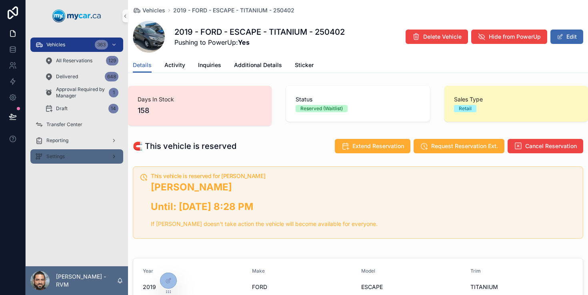
click at [67, 151] on div "Settings" at bounding box center [76, 156] width 83 height 13
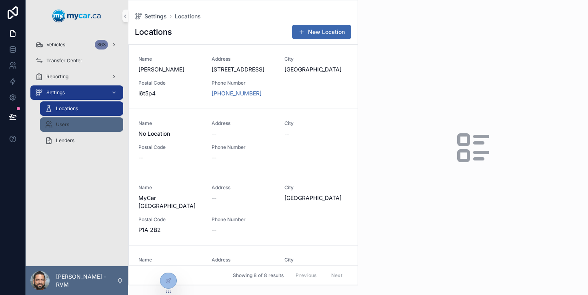
click at [76, 125] on div "Users" at bounding box center [82, 124] width 74 height 13
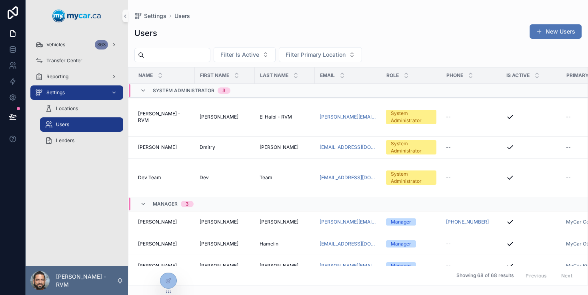
click at [543, 37] on button "New Users" at bounding box center [555, 31] width 52 height 14
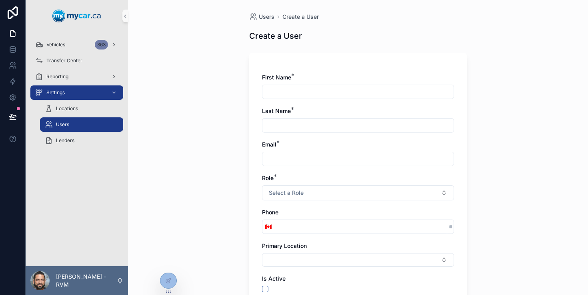
click at [369, 92] on input "scrollable content" at bounding box center [357, 91] width 191 height 11
paste input "**********"
type input "**********"
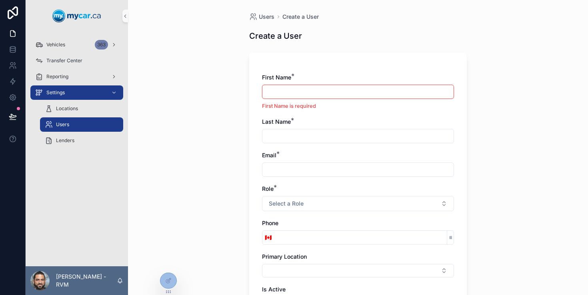
click at [331, 138] on input "scrollable content" at bounding box center [357, 136] width 191 height 11
click at [279, 169] on input "scrollable content" at bounding box center [357, 169] width 191 height 11
paste input "**********"
type input "**********"
click at [324, 85] on div "scrollable content" at bounding box center [358, 92] width 192 height 14
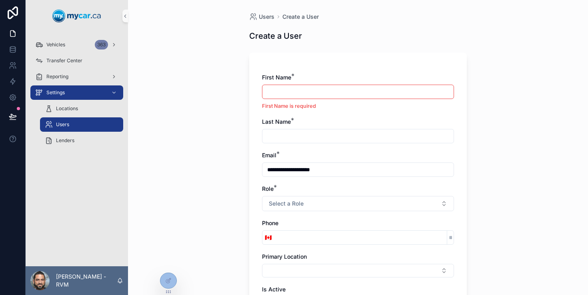
click at [322, 89] on input "scrollable content" at bounding box center [357, 91] width 191 height 11
paste input "**********"
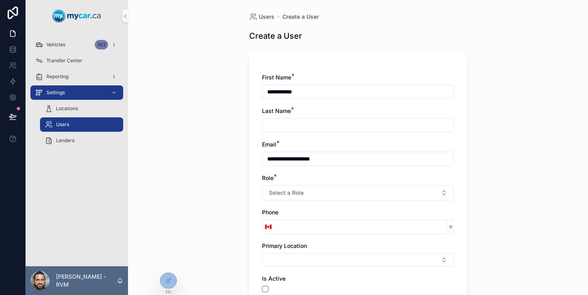
click at [290, 88] on input "**********" at bounding box center [357, 91] width 191 height 11
type input "****"
paste input "*******"
type input "*******"
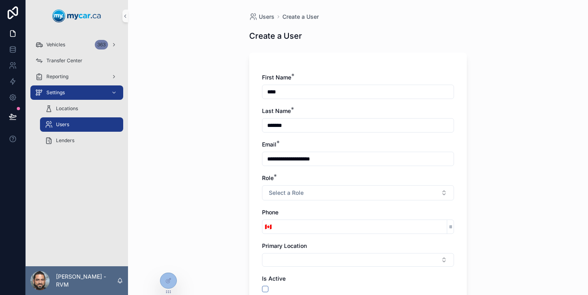
click at [210, 130] on div "**********" at bounding box center [358, 147] width 460 height 295
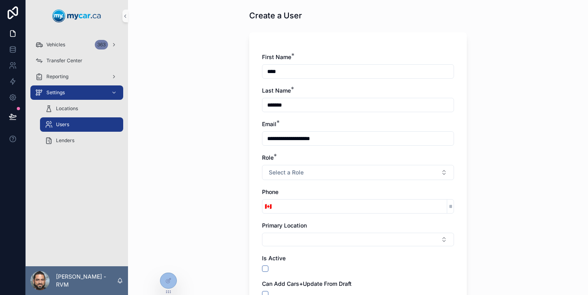
scroll to position [46, 0]
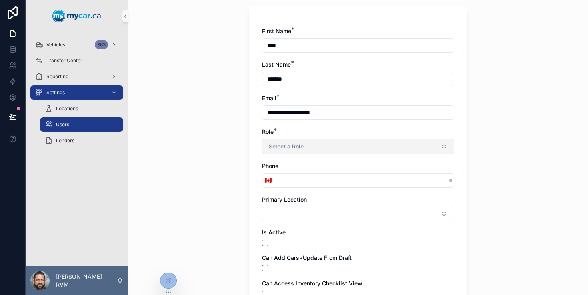
click at [295, 143] on span "Select a Role" at bounding box center [286, 147] width 35 height 8
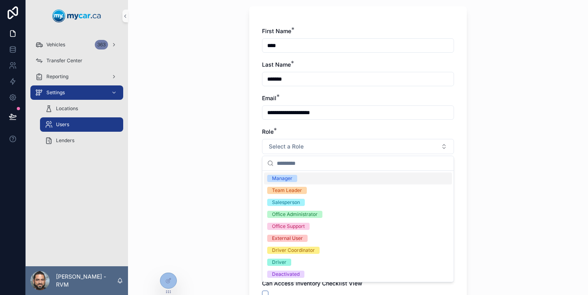
click at [313, 159] on input "scrollable content" at bounding box center [363, 163] width 172 height 14
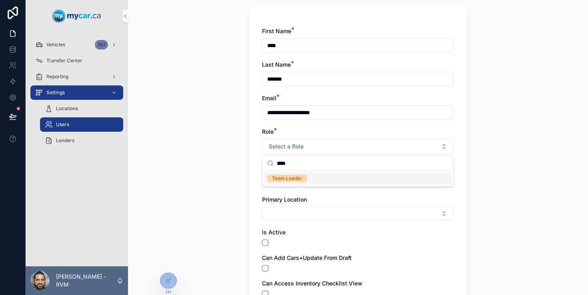
type input "****"
click at [310, 182] on div "Team Leader" at bounding box center [358, 179] width 188 height 12
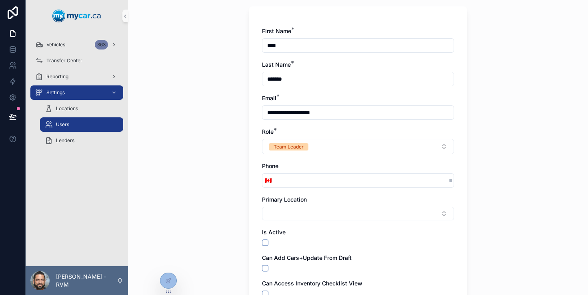
click at [323, 179] on input "scrollable content" at bounding box center [360, 180] width 173 height 11
click at [283, 209] on button "Select Button" at bounding box center [358, 214] width 192 height 14
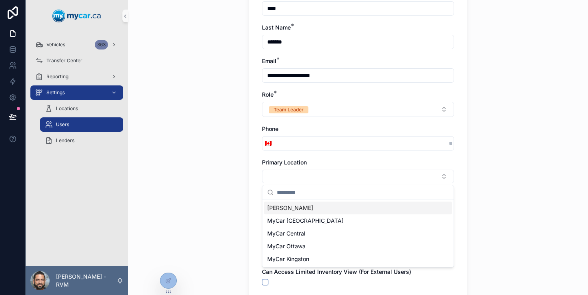
scroll to position [106, 0]
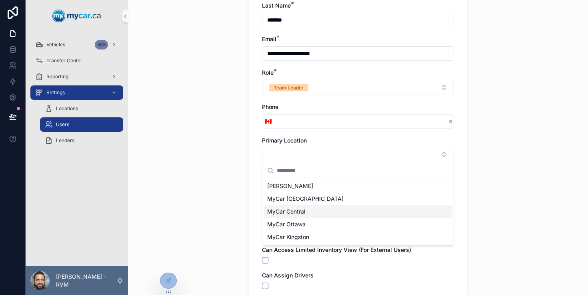
click at [281, 211] on span "MyCar Central" at bounding box center [286, 212] width 38 height 8
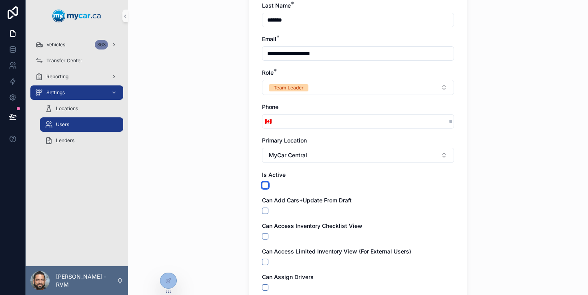
click at [263, 185] on button "scrollable content" at bounding box center [265, 185] width 6 height 6
click at [211, 192] on div "**********" at bounding box center [358, 147] width 460 height 295
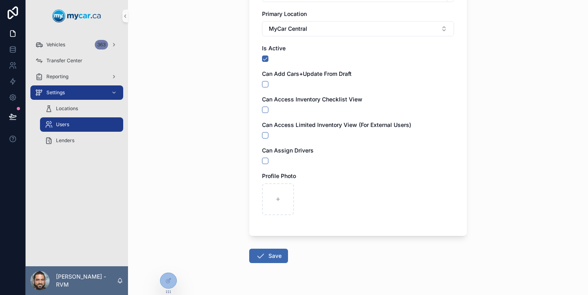
scroll to position [251, 0]
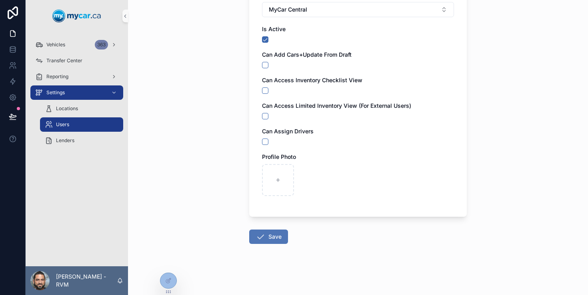
click at [273, 234] on button "Save" at bounding box center [268, 237] width 39 height 14
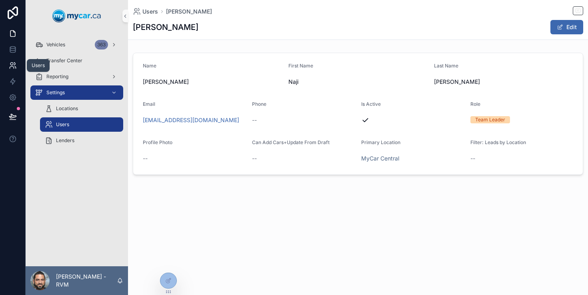
click at [14, 68] on icon at bounding box center [13, 66] width 8 height 8
